Goal: Find specific page/section

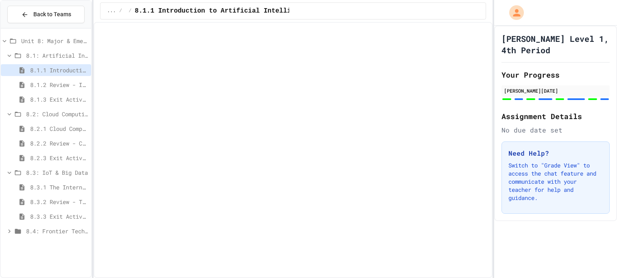
click at [70, 16] on span "Back to Teams" at bounding box center [52, 14] width 38 height 9
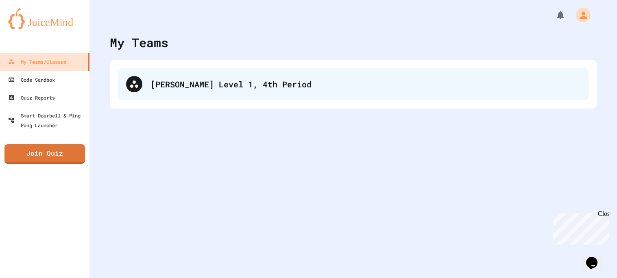
click at [170, 77] on div "[PERSON_NAME] Level 1, 4th Period" at bounding box center [353, 84] width 471 height 33
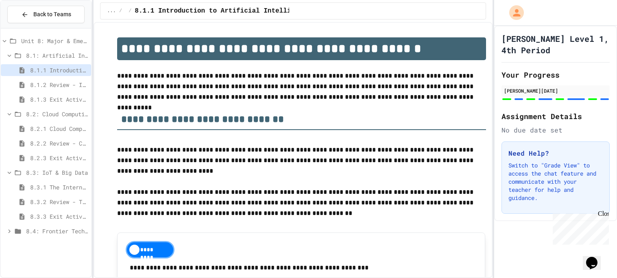
click at [196, 183] on p at bounding box center [301, 182] width 368 height 11
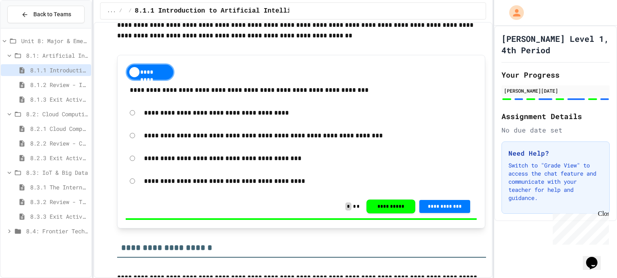
scroll to position [179, 0]
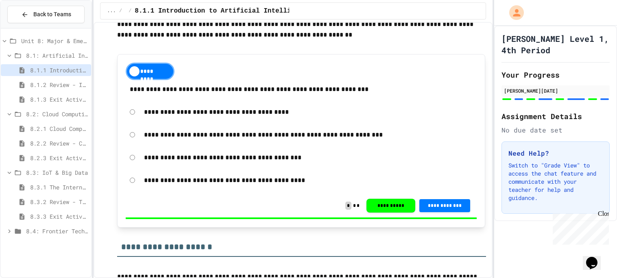
click at [38, 221] on span "8.3.3 Exit Activity - IoT Data Detective Challenge" at bounding box center [59, 216] width 58 height 9
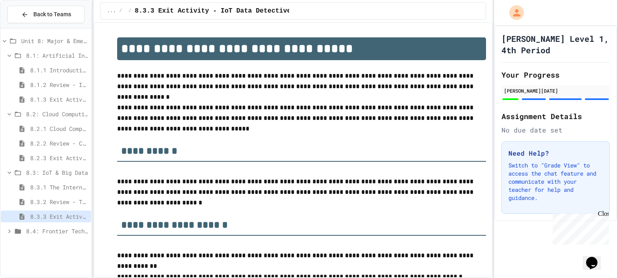
click at [183, 161] on h2 "**********" at bounding box center [301, 148] width 369 height 28
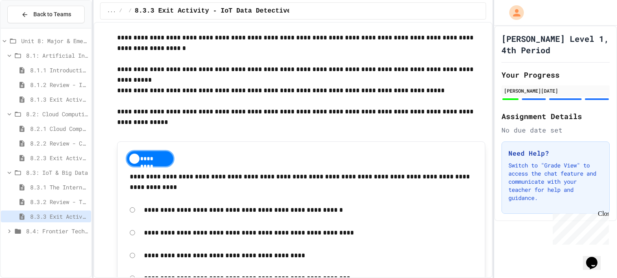
scroll to position [260, 0]
